Goal: Communication & Community: Ask a question

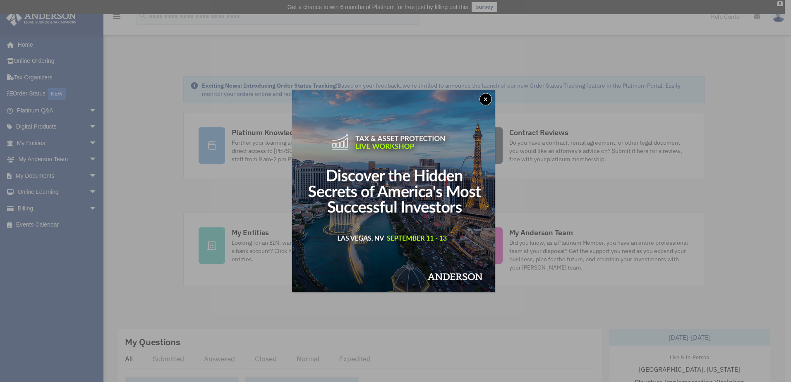
click at [488, 99] on button "x" at bounding box center [485, 99] width 12 height 12
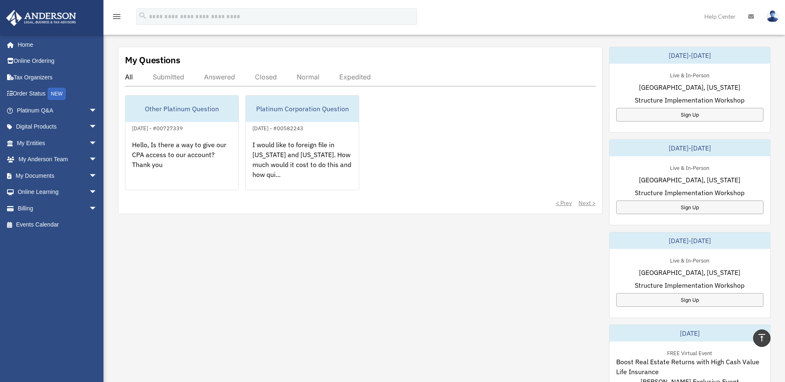
scroll to position [207, 0]
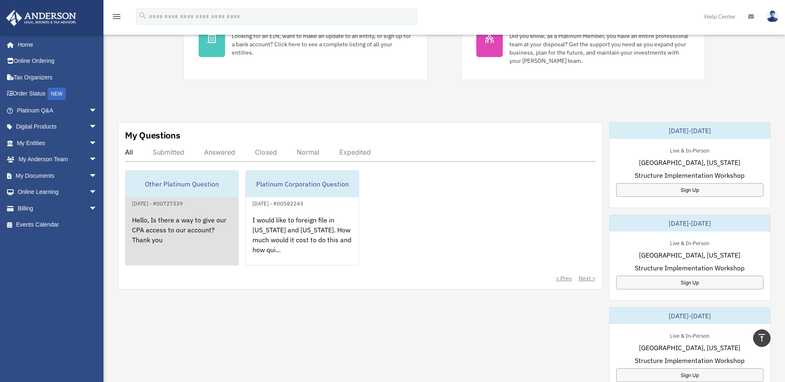
click at [184, 235] on div "Hello, Is there a way to give our CPA access to our account? Thank you" at bounding box center [181, 240] width 113 height 65
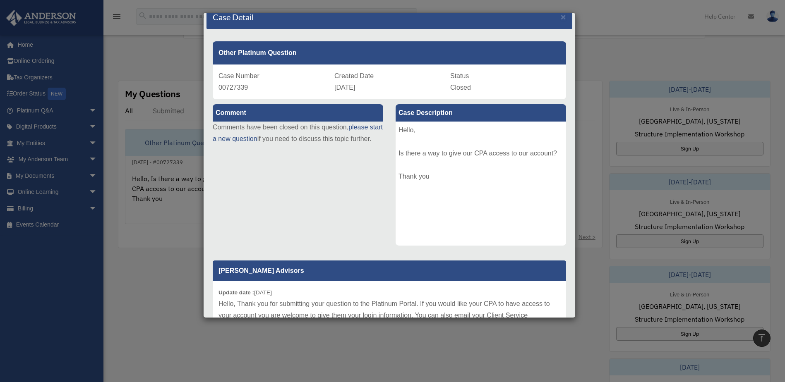
scroll to position [0, 0]
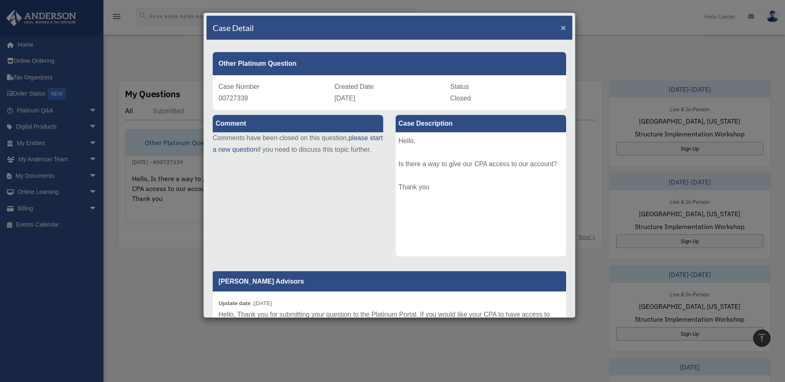
click at [560, 25] on span "×" at bounding box center [562, 28] width 5 height 10
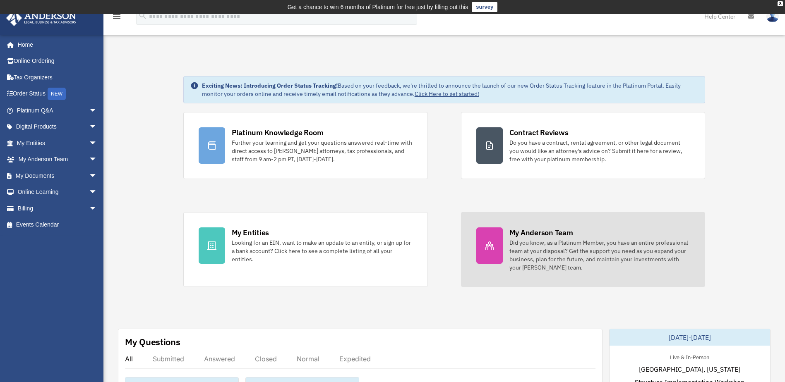
click at [573, 262] on div "Did you know, as a Platinum Member, you have an entire professional team at you…" at bounding box center [599, 255] width 181 height 33
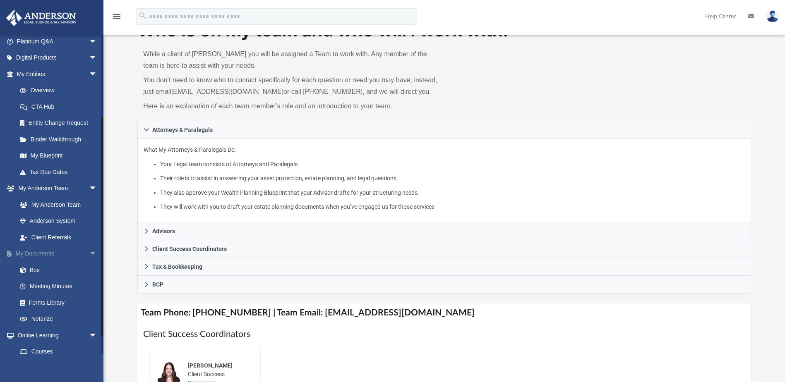
scroll to position [124, 0]
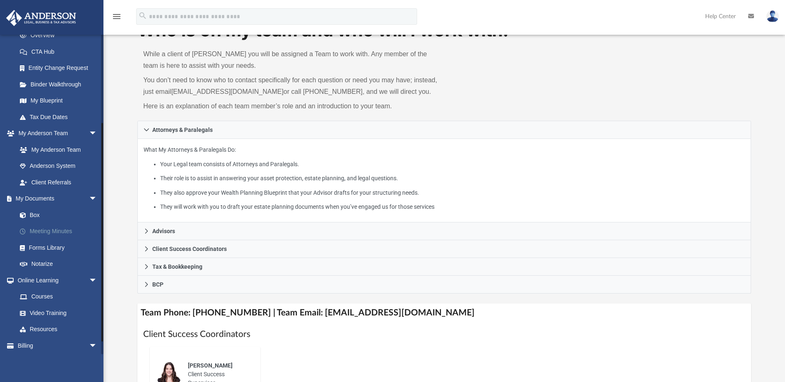
click at [54, 231] on link "Meeting Minutes" at bounding box center [61, 231] width 98 height 17
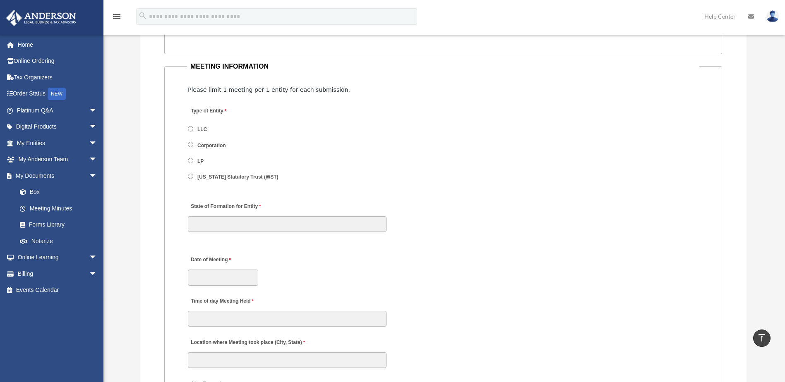
scroll to position [993, 0]
click at [39, 44] on link "Home" at bounding box center [58, 44] width 104 height 17
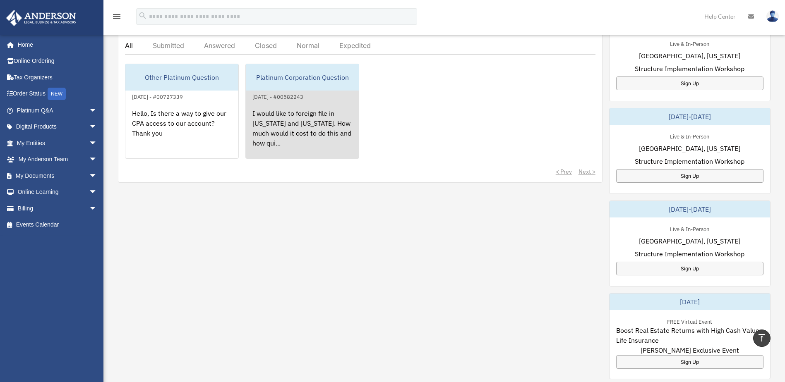
scroll to position [262, 0]
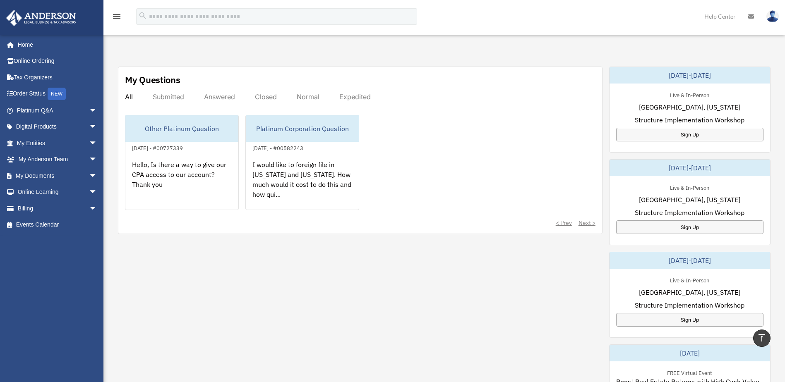
click at [165, 98] on div "Submitted" at bounding box center [168, 97] width 31 height 8
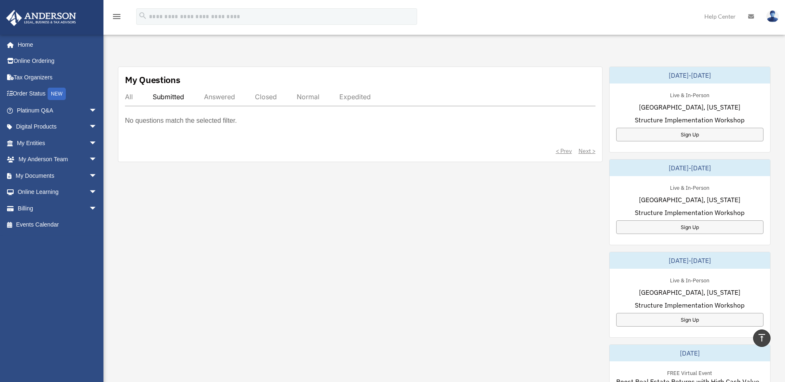
click at [132, 93] on div "All" at bounding box center [129, 97] width 8 height 8
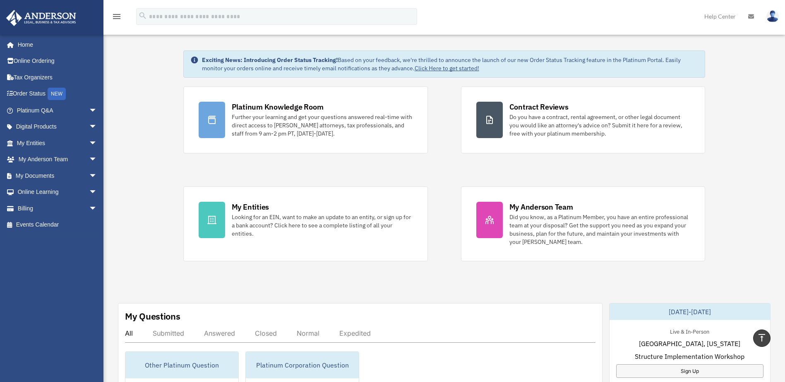
scroll to position [0, 0]
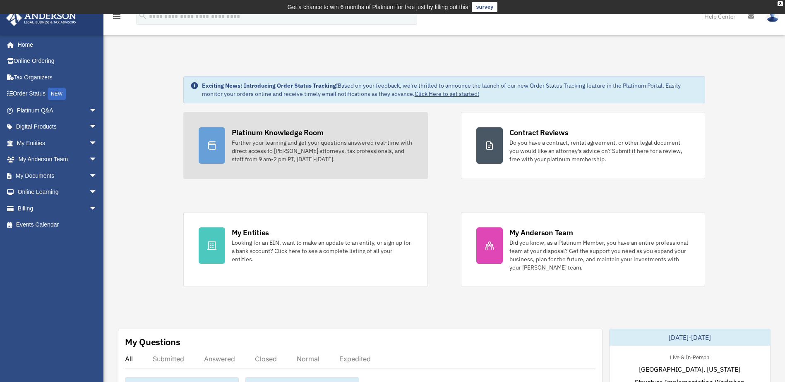
click at [333, 158] on div "Further your learning and get your questions answered real-time with direct acc…" at bounding box center [322, 151] width 181 height 25
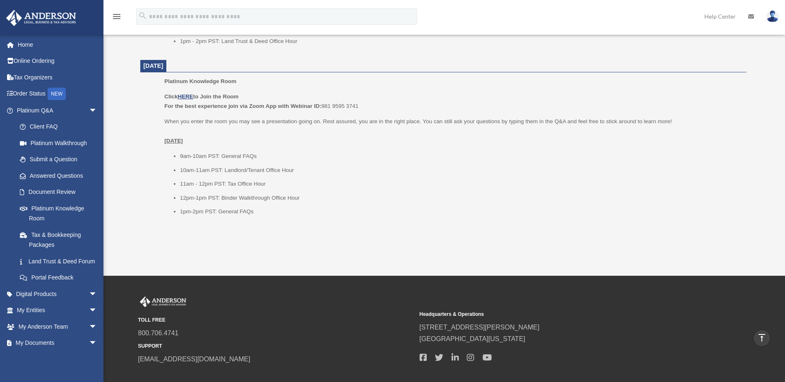
scroll to position [1007, 0]
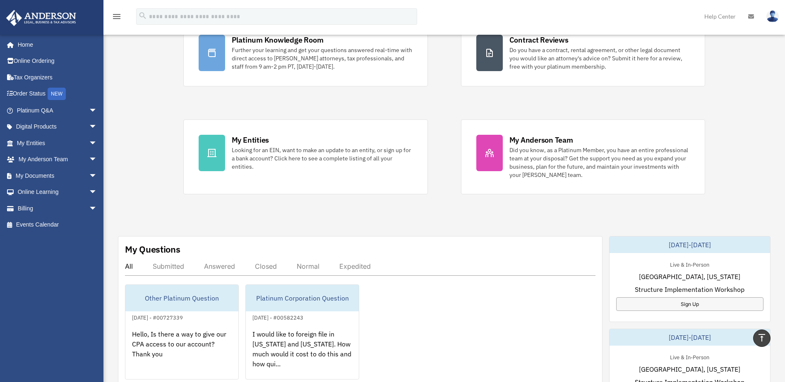
scroll to position [41, 0]
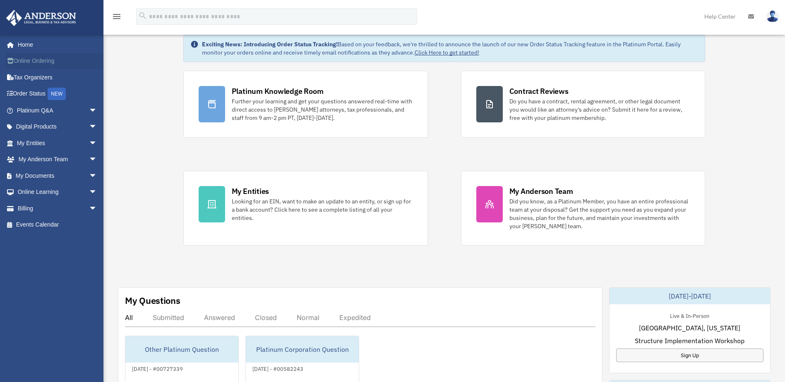
click at [45, 63] on link "Online Ordering" at bounding box center [58, 61] width 104 height 17
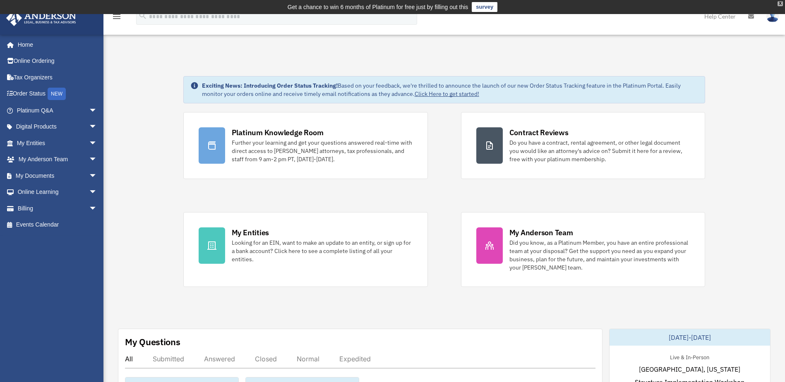
click at [778, 2] on div "X" at bounding box center [779, 3] width 5 height 5
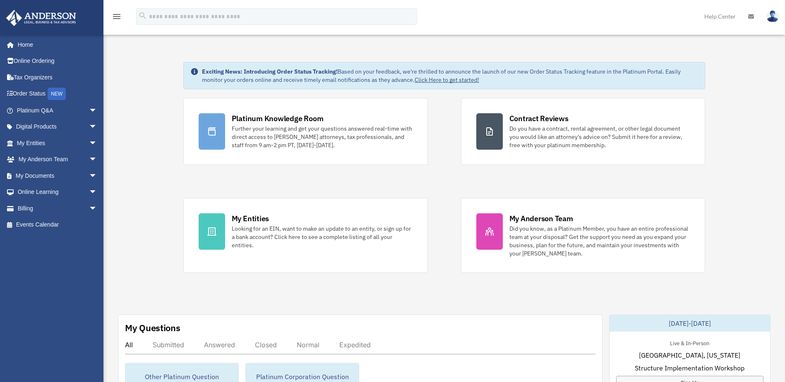
click at [751, 17] on icon at bounding box center [751, 17] width 6 height 6
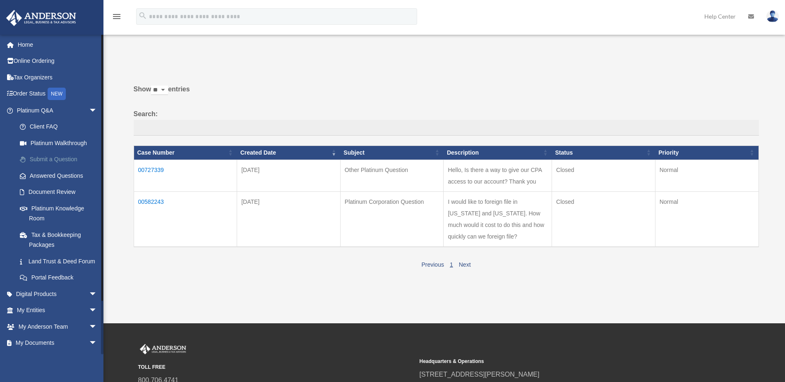
click at [61, 163] on link "Submit a Question" at bounding box center [61, 159] width 98 height 17
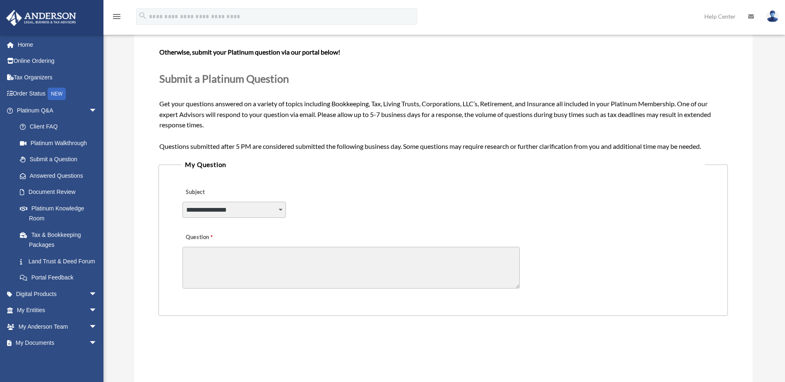
scroll to position [83, 0]
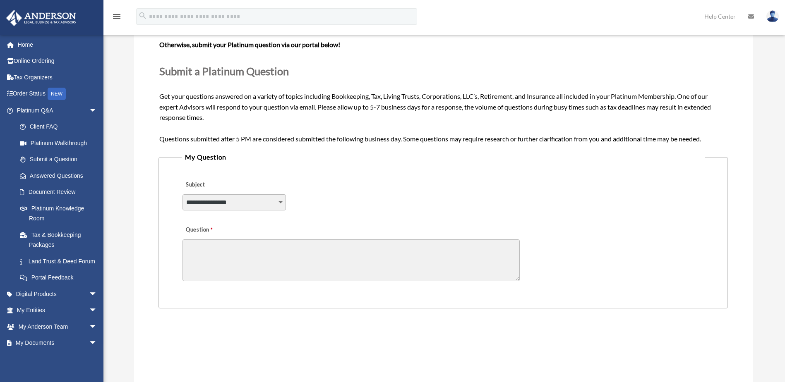
click at [268, 203] on select "**********" at bounding box center [233, 202] width 103 height 16
select select "******"
click at [182, 194] on select "**********" at bounding box center [233, 202] width 103 height 16
click at [268, 260] on textarea "Question" at bounding box center [350, 260] width 337 height 42
type textarea "**********"
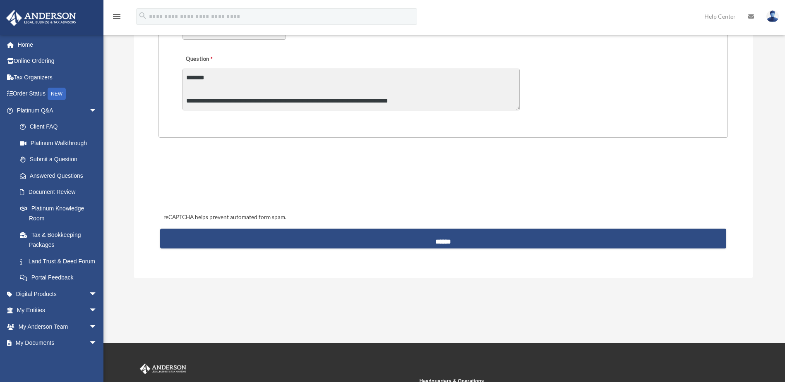
scroll to position [290, 0]
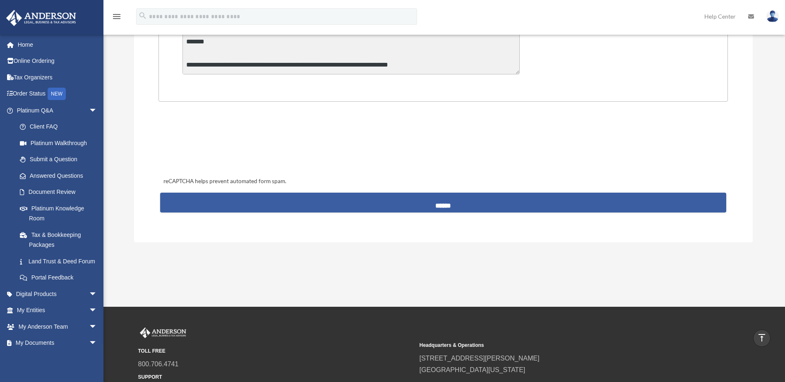
click at [436, 207] on input "******" at bounding box center [442, 203] width 565 height 20
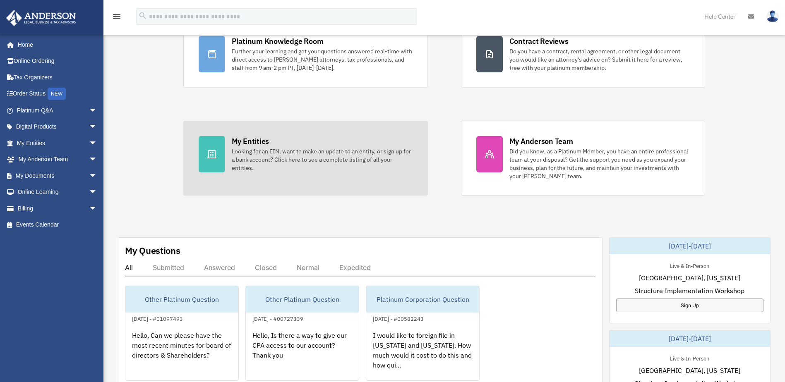
scroll to position [165, 0]
